Goal: Answer question/provide support: Share knowledge or assist other users

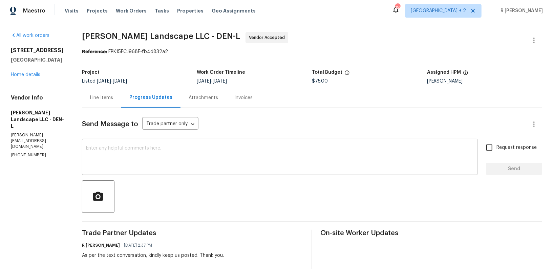
click at [158, 174] on div "x ​" at bounding box center [280, 157] width 396 height 35
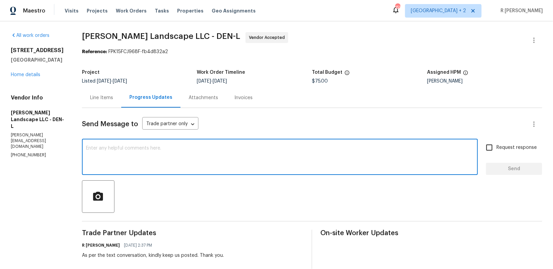
paste textarea "Hi Team, can we get a status update on the work order? Thanks!"
type textarea "Hi Team, can we get a status update on the work order? Thanks!"
click at [514, 148] on span "Request response" at bounding box center [516, 147] width 40 height 7
click at [496, 148] on input "Request response" at bounding box center [489, 147] width 14 height 14
checkbox input "true"
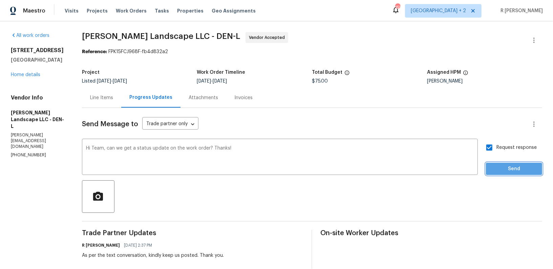
click at [505, 170] on span "Send" at bounding box center [513, 169] width 45 height 8
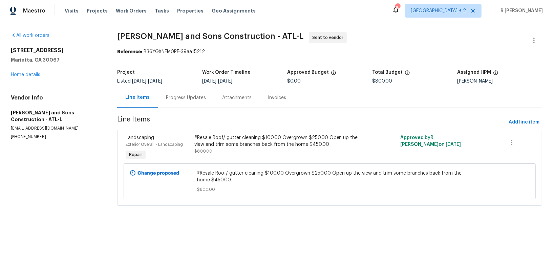
click at [197, 93] on div "Progress Updates" at bounding box center [186, 98] width 56 height 20
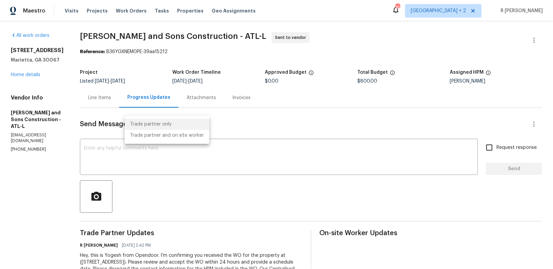
drag, startPoint x: 173, startPoint y: 122, endPoint x: 195, endPoint y: 11, distance: 113.6
click at [195, 11] on body "Maestro Visits Projects Work Orders Tasks Properties Geo Assignments 162 Nashvi…" at bounding box center [276, 134] width 553 height 269
click at [187, 114] on div at bounding box center [276, 134] width 553 height 269
click at [31, 152] on p "(470) 302-1542" at bounding box center [37, 150] width 53 height 6
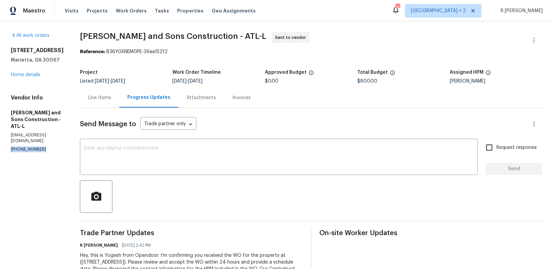
click at [31, 152] on p "(470) 302-1542" at bounding box center [37, 150] width 53 height 6
copy p "(470) 302-1542"
click at [189, 162] on textarea at bounding box center [279, 158] width 390 height 24
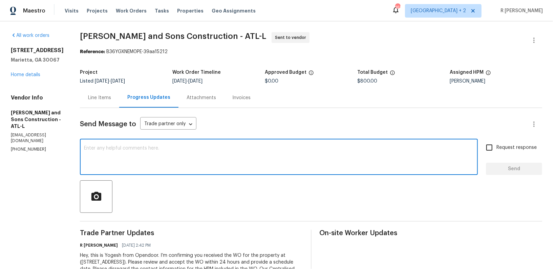
paste textarea "I hope this message finds you well. This is Yogesh from Opendoor. Could you kin…"
type textarea "I hope this message finds you well. This is Yogesh from Opendoor. Could you kin…"
click at [201, 150] on textarea at bounding box center [279, 158] width 390 height 24
paste textarea "Hi Team, we sent you a text message through RingCentral to get a status update …"
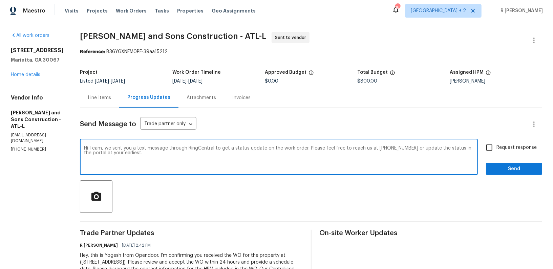
type textarea "Hi Team, we sent you a text message through RingCentral to get a status update …"
click at [516, 165] on span "Send" at bounding box center [513, 169] width 45 height 8
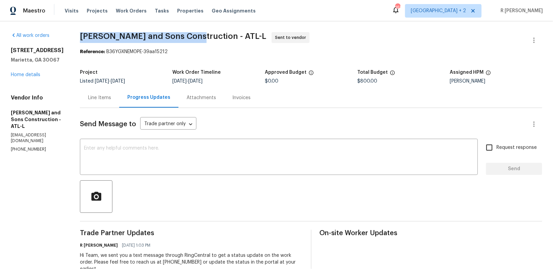
drag, startPoint x: 179, startPoint y: 37, endPoint x: 61, endPoint y: 38, distance: 118.1
click at [61, 38] on div "All work orders 720 Smithstone Rd SE Marietta, GA 30067 Home details Vendor Inf…" at bounding box center [276, 193] width 553 height 344
copy span "Reyes and Sons Construction"
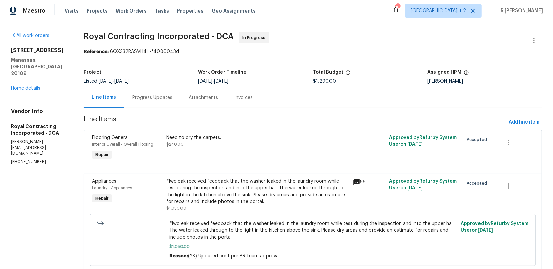
click at [147, 102] on div "Progress Updates" at bounding box center [152, 98] width 56 height 20
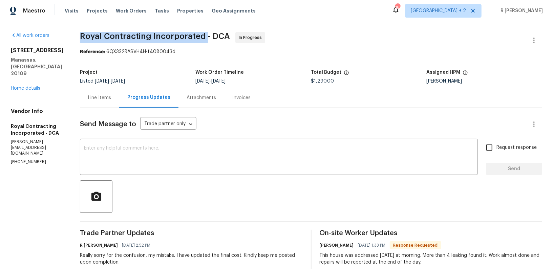
drag, startPoint x: 211, startPoint y: 37, endPoint x: 87, endPoint y: 32, distance: 123.3
click at [87, 32] on span "Royal Contracting Incorporated - DCA" at bounding box center [155, 36] width 150 height 8
copy span "Royal Contracting Incorporated"
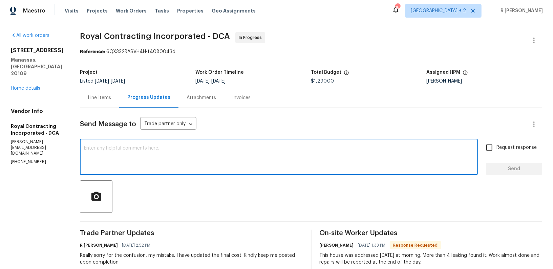
click at [164, 157] on textarea at bounding box center [279, 158] width 390 height 24
paste textarea "Hi Team, can we get a status update on the work order? Thanks!"
type textarea "Hi Team, can we get a status update on the work order? Thanks!"
click at [495, 165] on span "Send" at bounding box center [513, 169] width 45 height 8
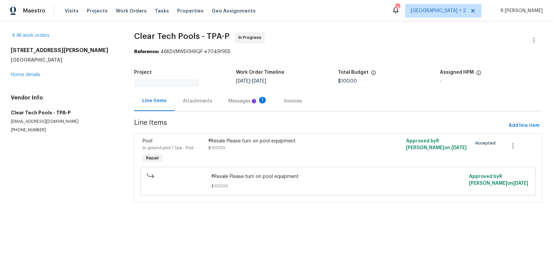
click at [228, 98] on div "Messages 1" at bounding box center [247, 101] width 39 height 7
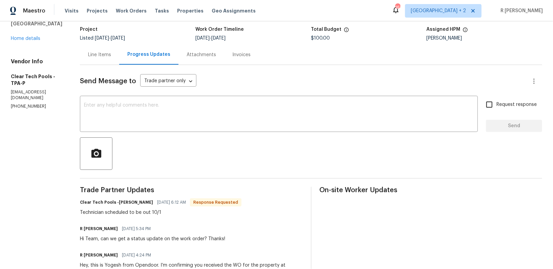
scroll to position [42, 0]
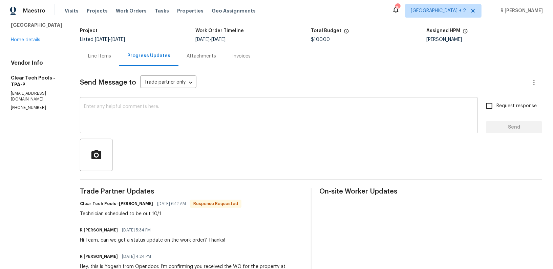
click at [216, 126] on textarea at bounding box center [279, 116] width 390 height 24
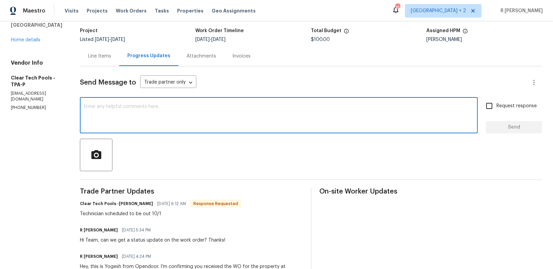
click at [212, 134] on div "Send Message to Trade partner only Trade partner only ​ x ​ Request response Se…" at bounding box center [311, 195] width 462 height 259
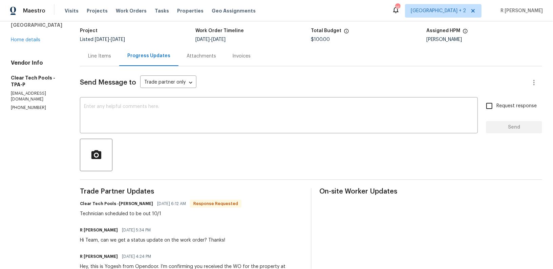
scroll to position [0, 0]
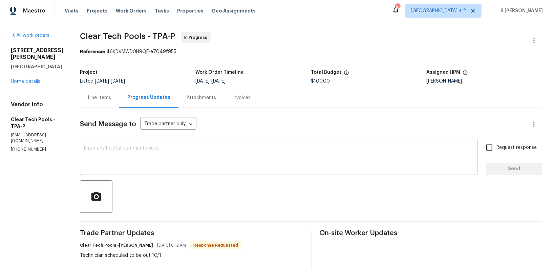
click at [202, 173] on div "x ​" at bounding box center [279, 157] width 398 height 35
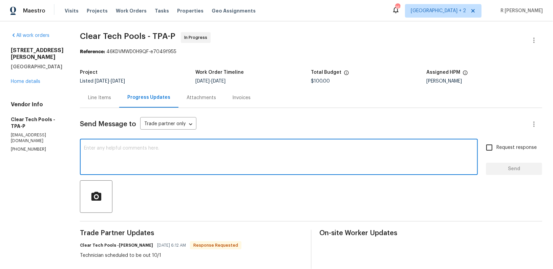
click at [204, 167] on textarea at bounding box center [279, 158] width 390 height 24
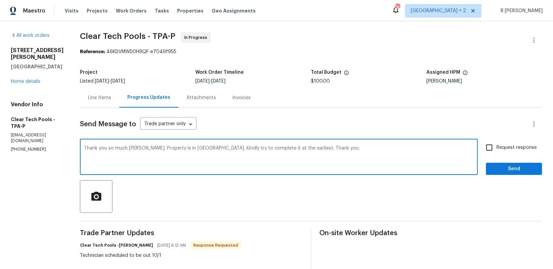
type textarea "Thank you so much [PERSON_NAME]. Property is in [GEOGRAPHIC_DATA]. Kindly try t…"
click at [518, 156] on div "Request response Send" at bounding box center [514, 157] width 56 height 35
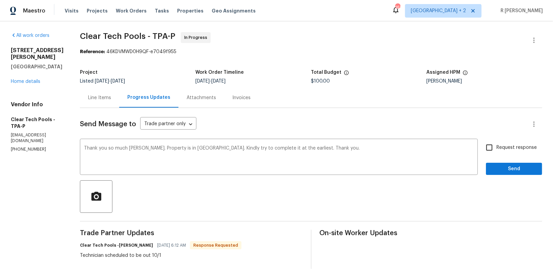
click at [513, 153] on label "Request response" at bounding box center [509, 147] width 54 height 14
click at [496, 153] on input "Request response" at bounding box center [489, 147] width 14 height 14
checkbox input "true"
click at [511, 163] on button "Send" at bounding box center [514, 169] width 56 height 13
